Goal: Task Accomplishment & Management: Use online tool/utility

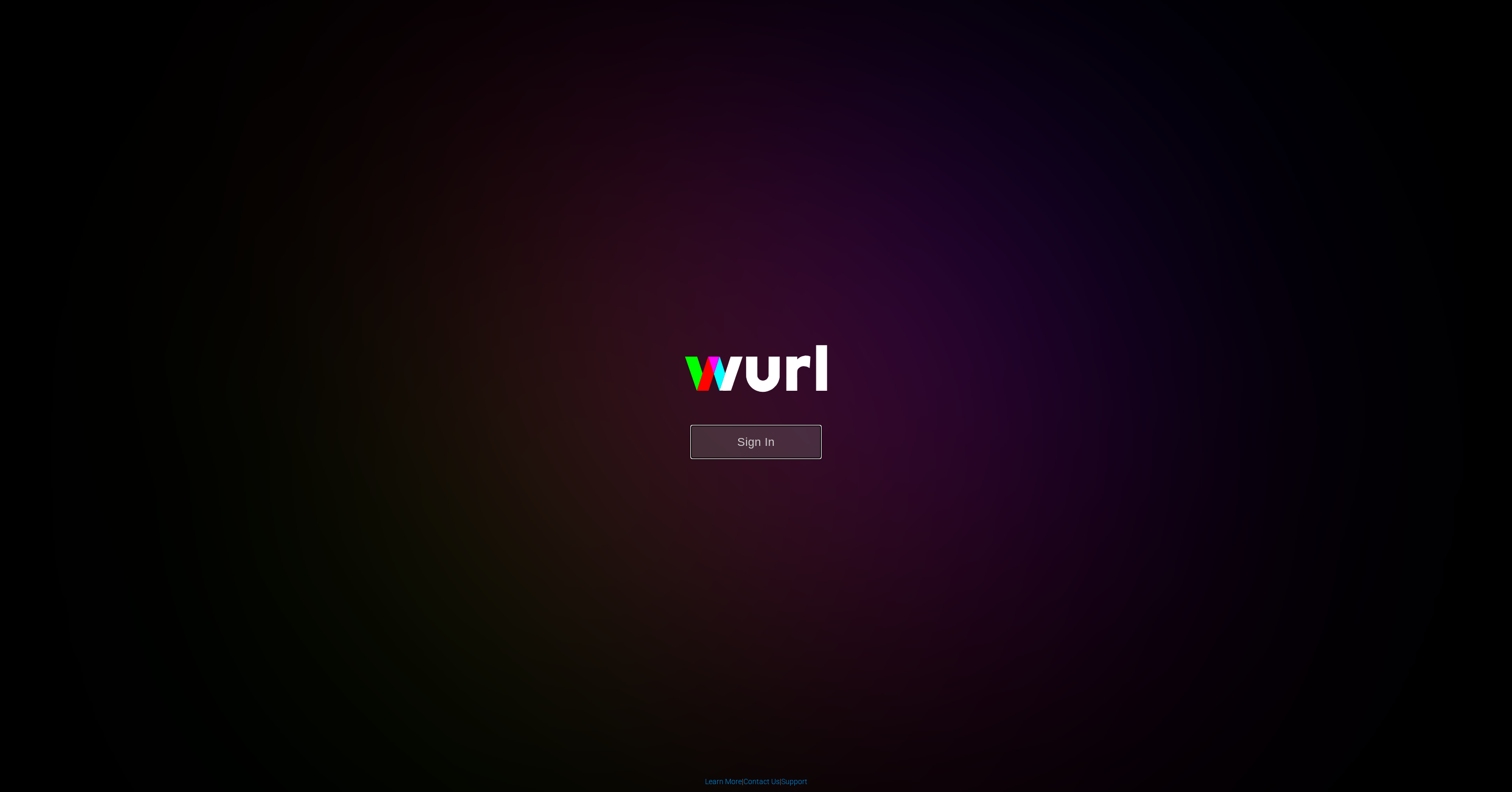
click at [738, 453] on button "Sign In" at bounding box center [756, 441] width 131 height 34
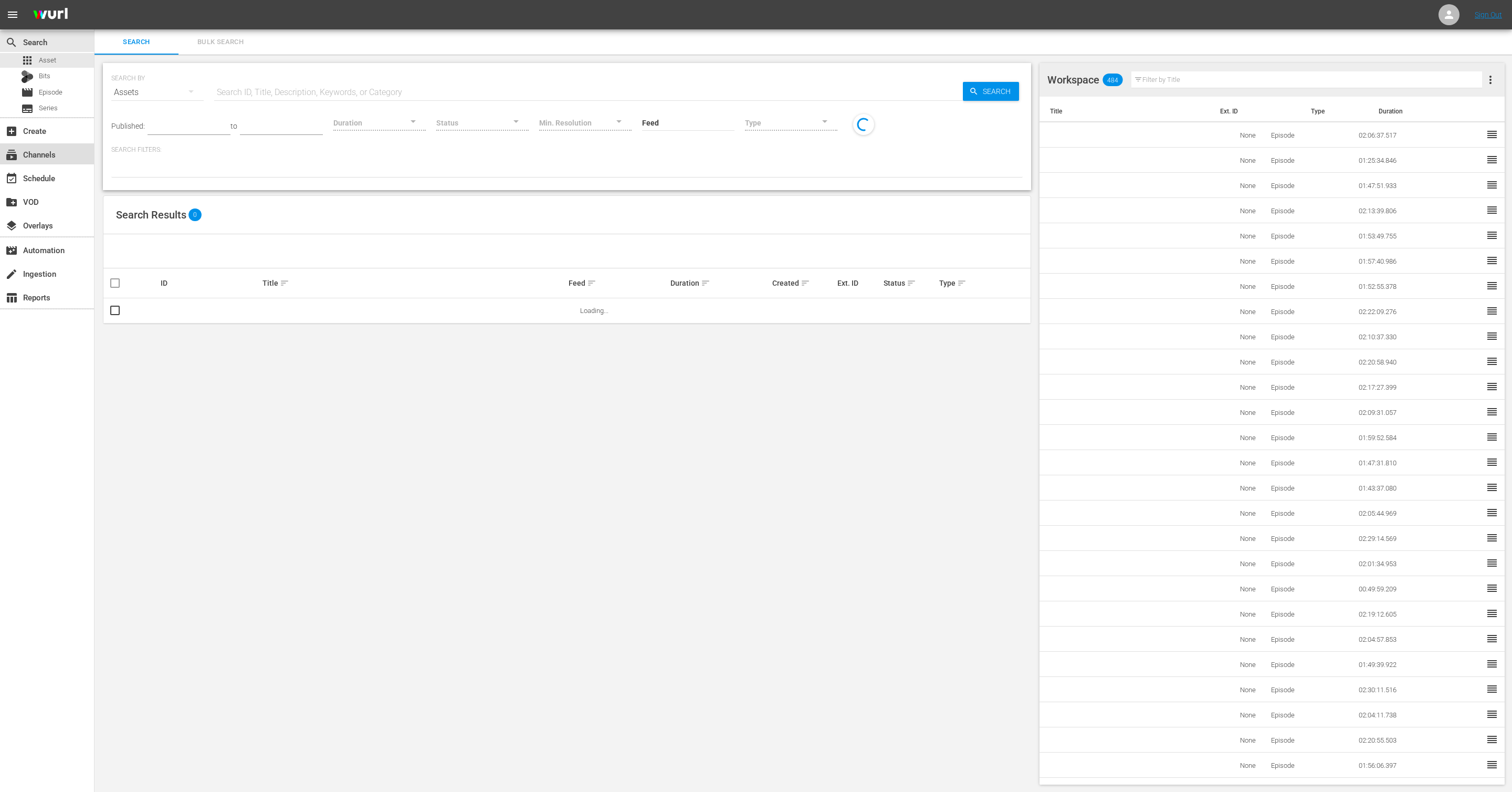
click at [38, 156] on div "subscriptions Channels" at bounding box center [29, 153] width 59 height 10
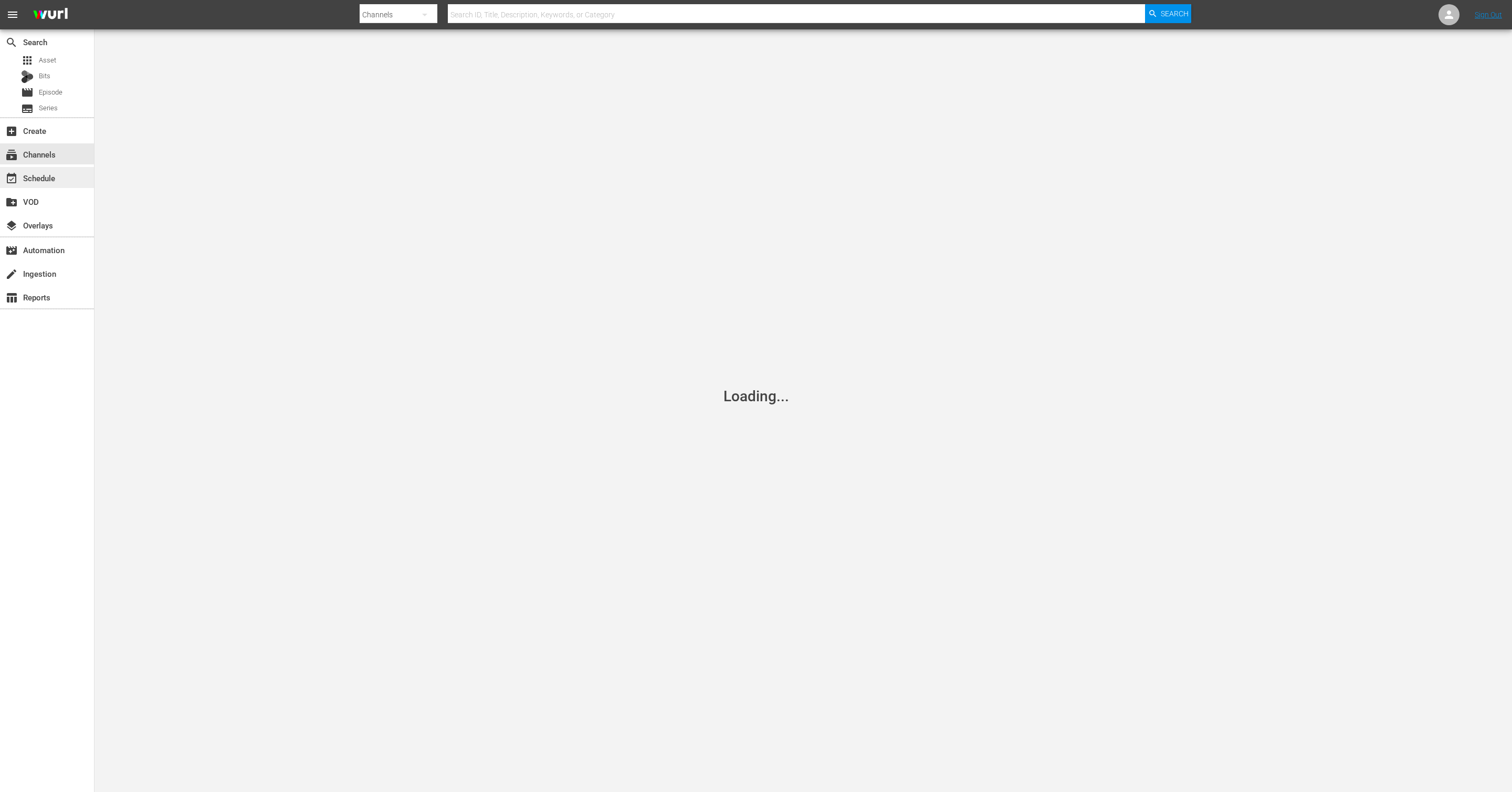
click at [34, 181] on div "event_available Schedule" at bounding box center [29, 176] width 59 height 10
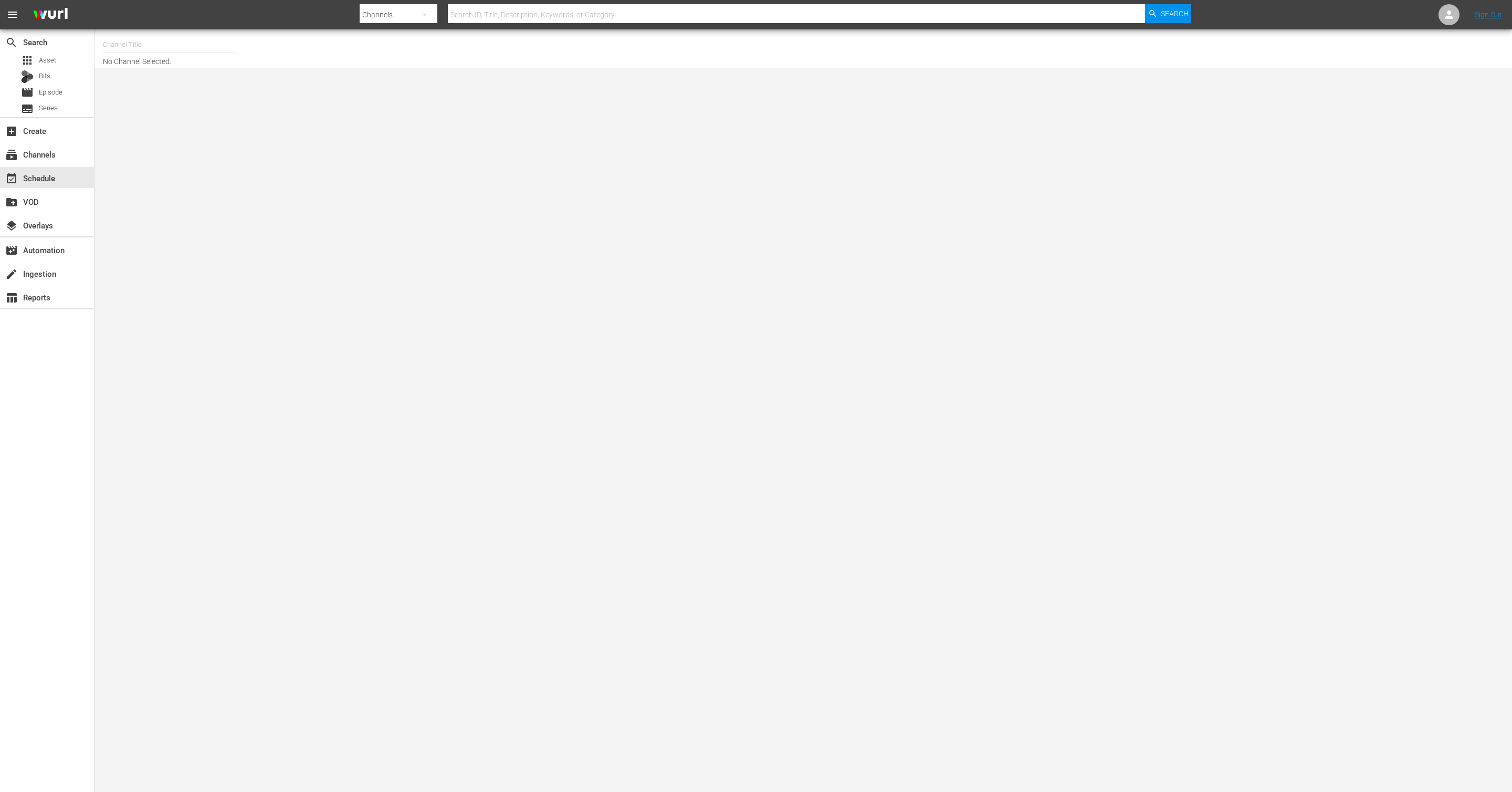
click at [169, 52] on div "Channel Title" at bounding box center [170, 45] width 134 height 25
click at [195, 70] on div "NEW KMOVIES (618 - newidco_newmovies_1)" at bounding box center [247, 74] width 272 height 25
type input "NEW KMOVIES (618 - newidco_newmovies_1)"
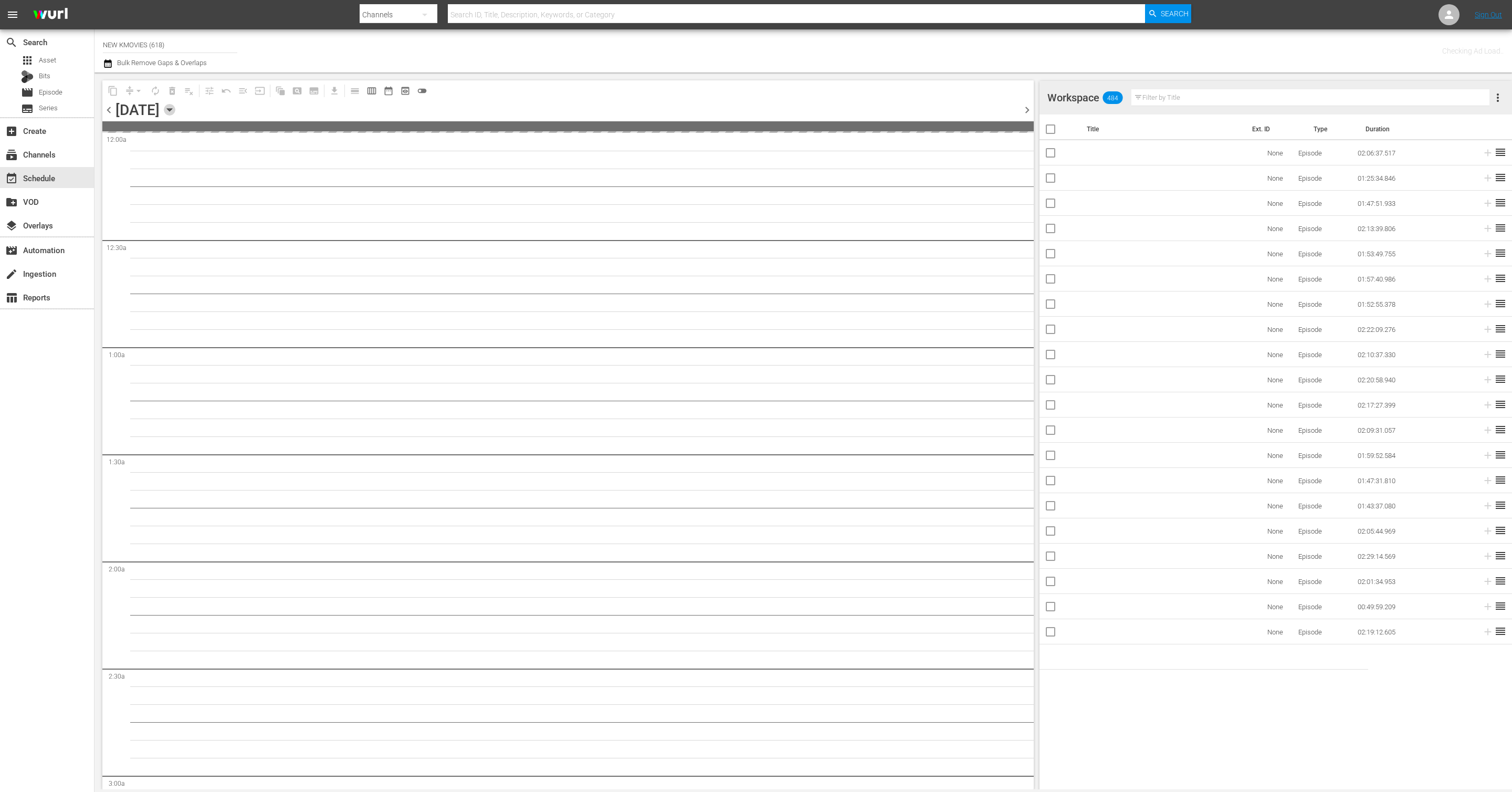
click at [172, 109] on icon "button" at bounding box center [169, 110] width 5 height 2
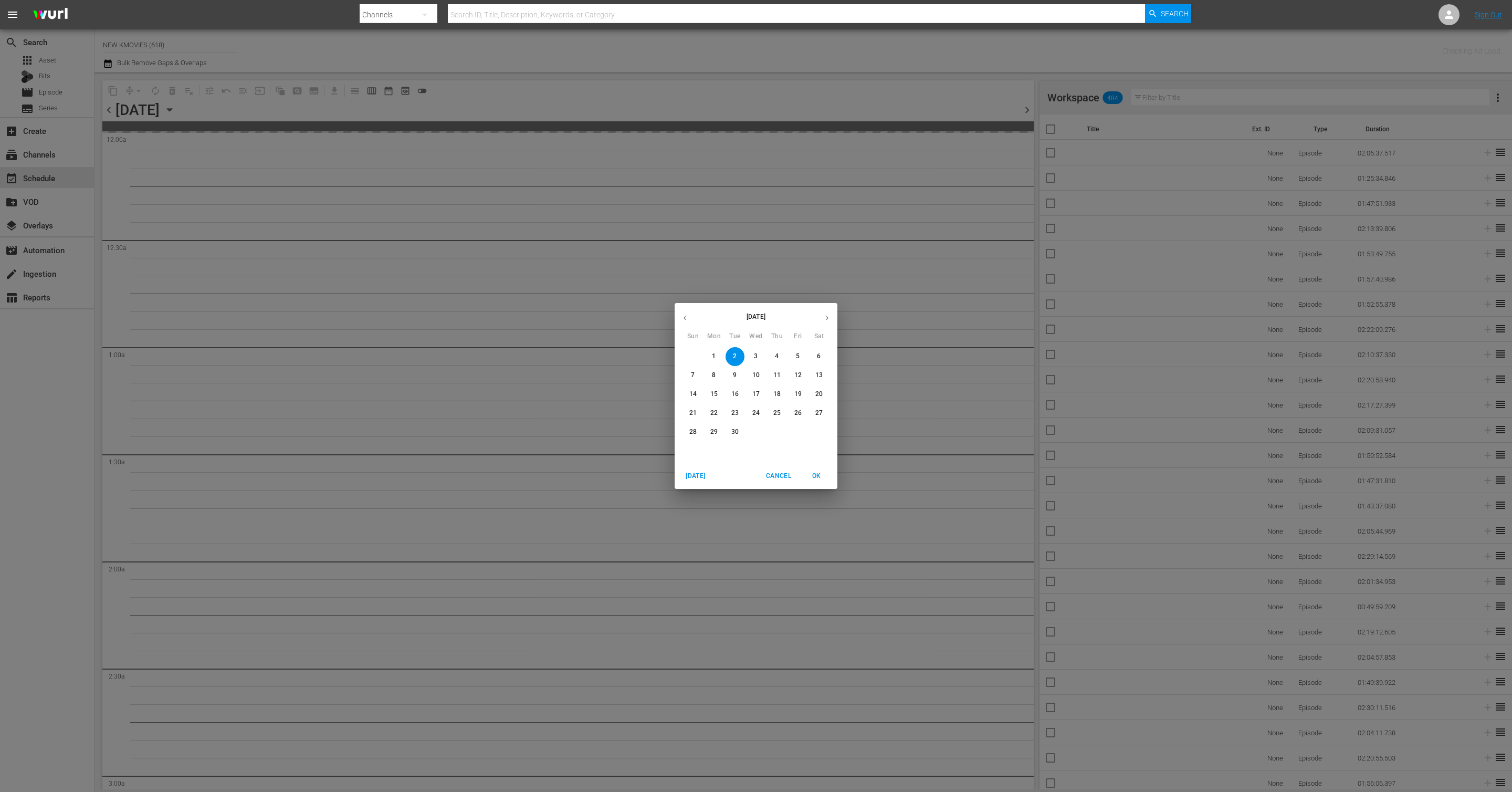
click at [689, 322] on button "button" at bounding box center [685, 318] width 20 height 20
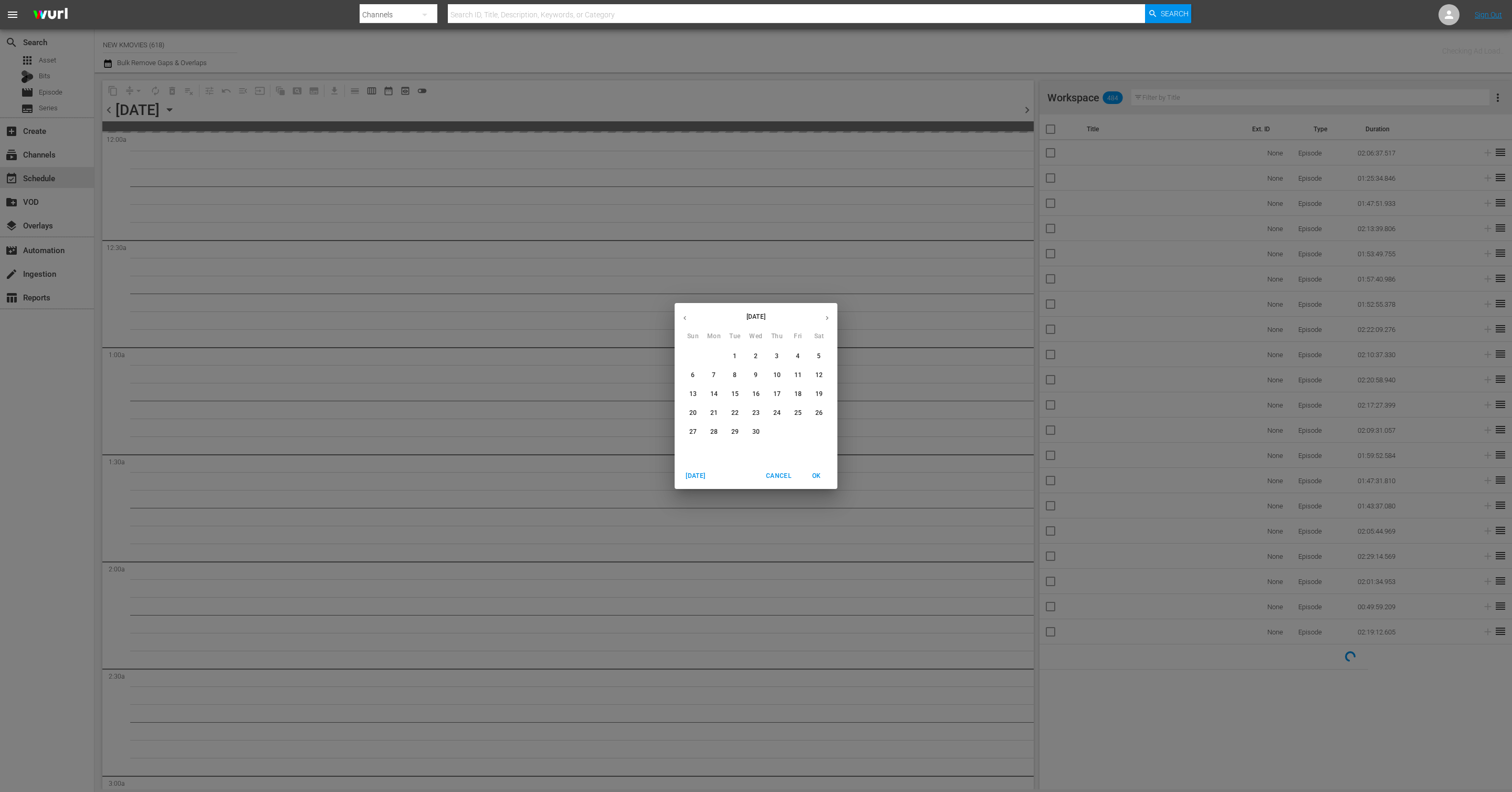
click at [693, 396] on p "13" at bounding box center [693, 394] width 7 height 9
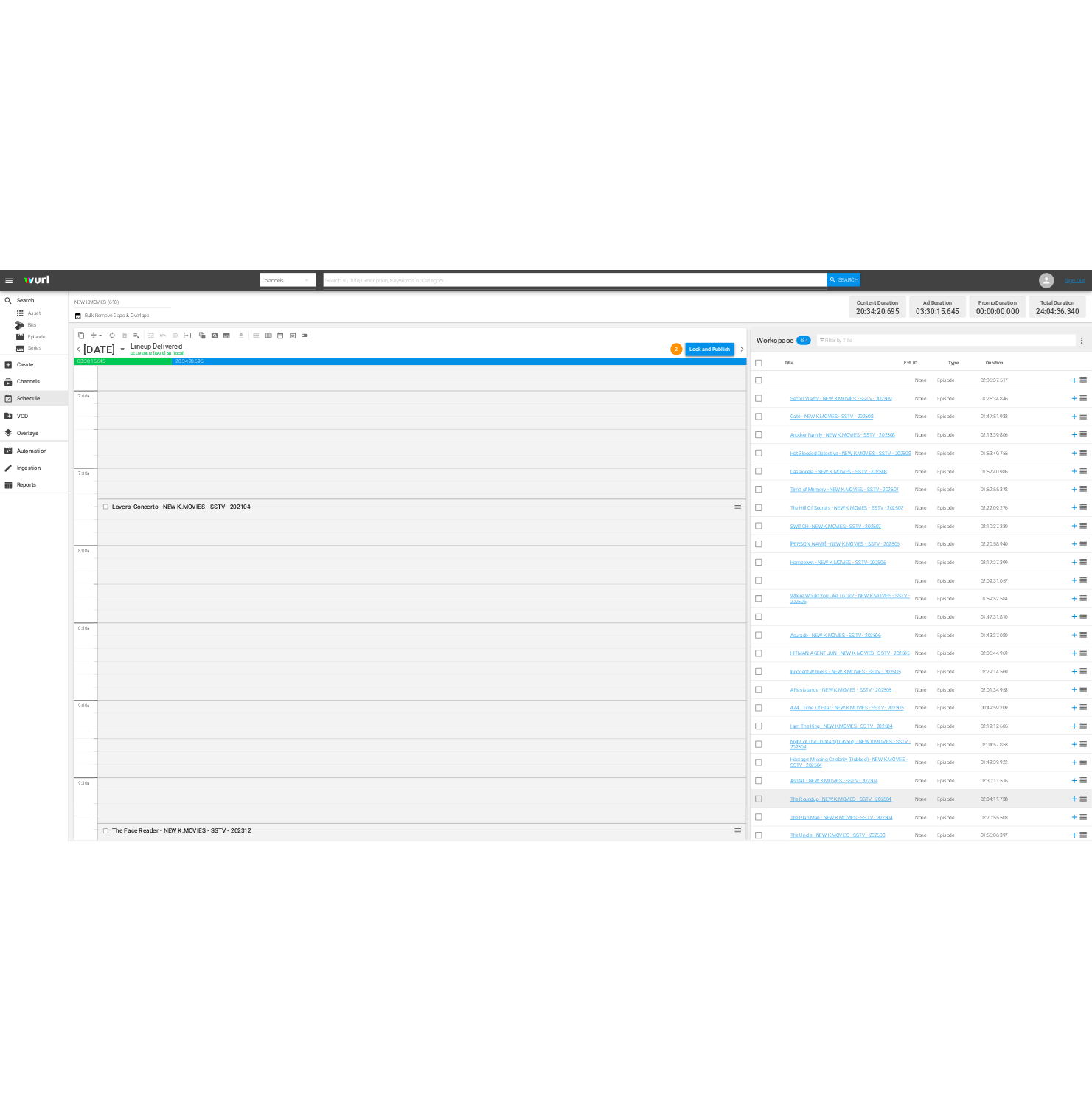
scroll to position [1557, 0]
